Goal: Obtain resource: Obtain resource

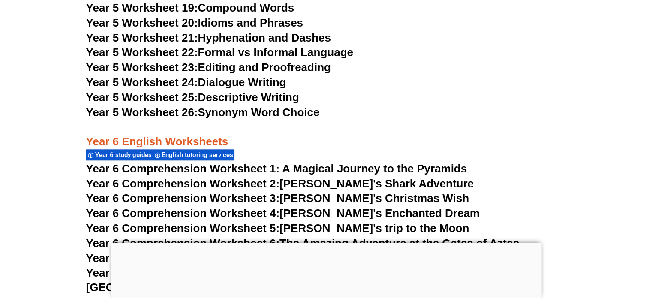
click at [227, 104] on link "Year 5 Worksheet 25: Descriptive Writing" at bounding box center [192, 97] width 213 height 13
click at [291, 119] on link "Year 5 Worksheet 26: Synonym Word Choice" at bounding box center [202, 112] width 233 height 13
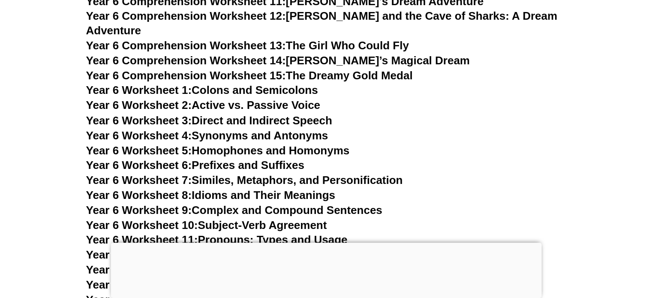
scroll to position [4780, 0]
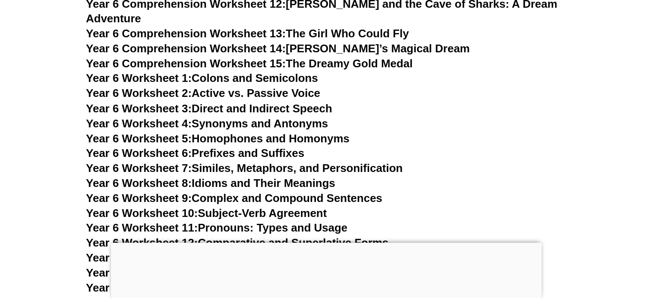
click at [207, 117] on link "Year 6 Worksheet 4: Synonyms and Antonyms" at bounding box center [207, 123] width 242 height 13
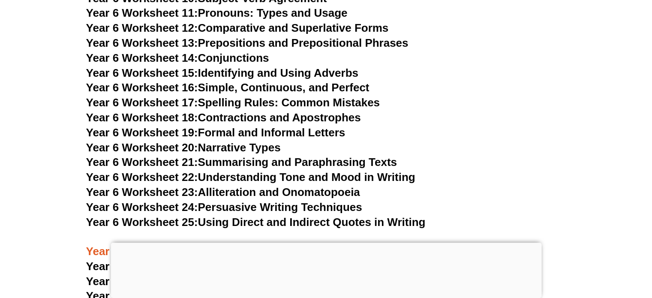
scroll to position [5037, 0]
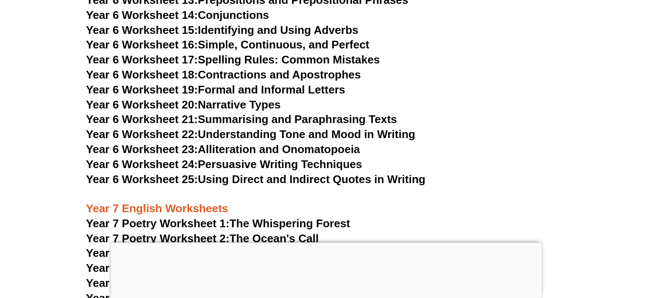
click at [256, 53] on link "Year 6 Worksheet 17: Spelling Rules: Common Mistakes" at bounding box center [232, 59] width 293 height 13
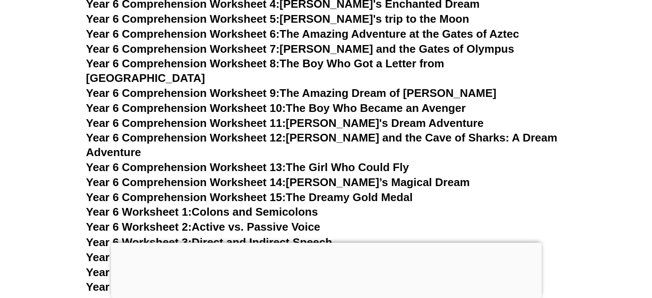
scroll to position [4609, 0]
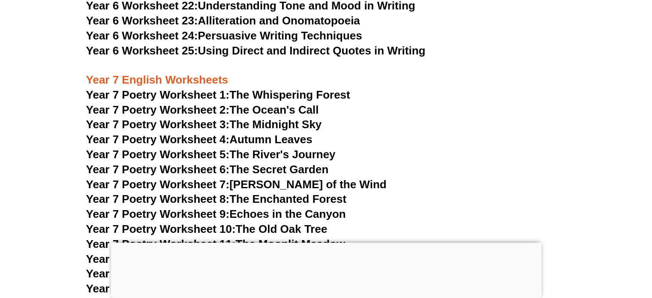
scroll to position [5209, 0]
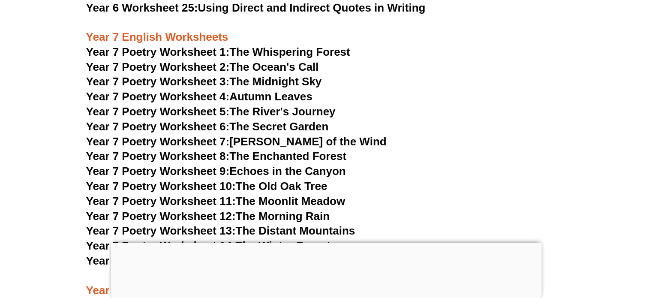
click at [177, 179] on span "Year 7 Poetry Worksheet 10:" at bounding box center [160, 185] width 149 height 13
